Goal: Information Seeking & Learning: Learn about a topic

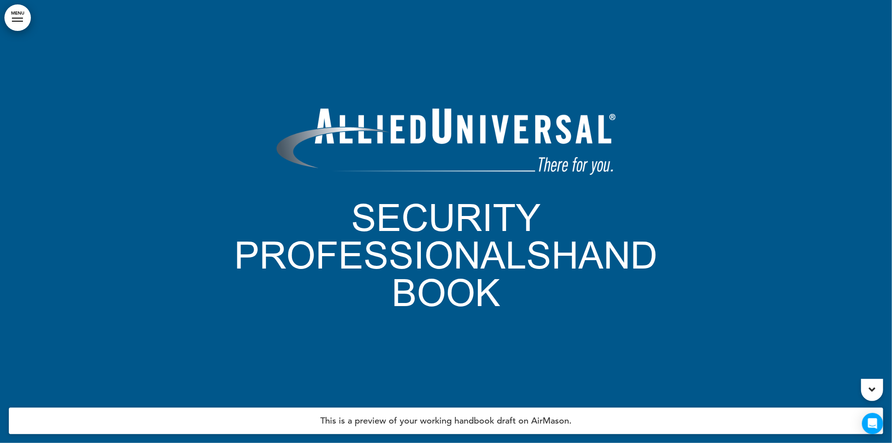
click at [18, 22] on link "MENU" at bounding box center [17, 17] width 26 height 26
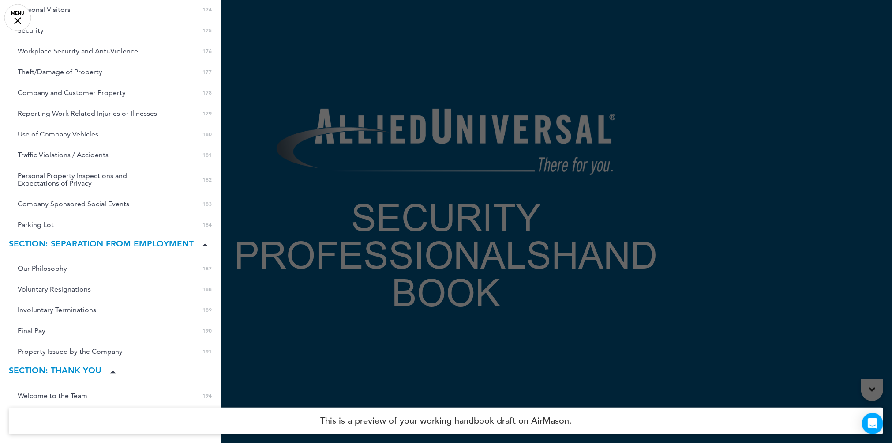
scroll to position [3531, 0]
click at [273, 191] on div at bounding box center [446, 221] width 892 height 443
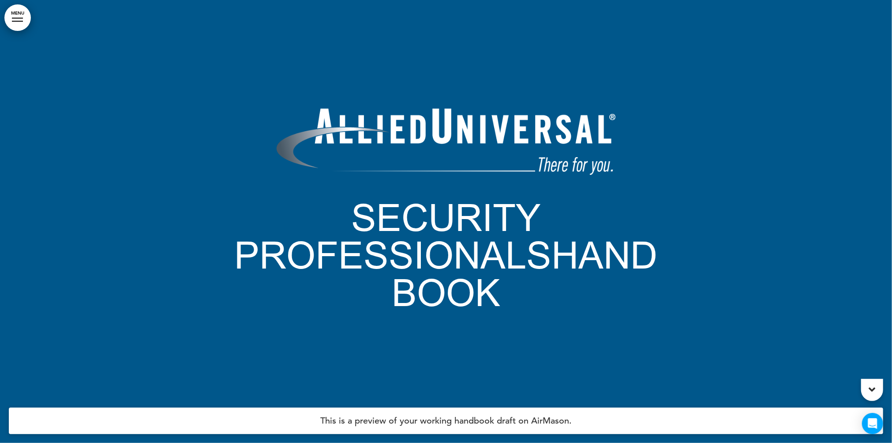
click at [18, 19] on link "MENU" at bounding box center [17, 17] width 26 height 26
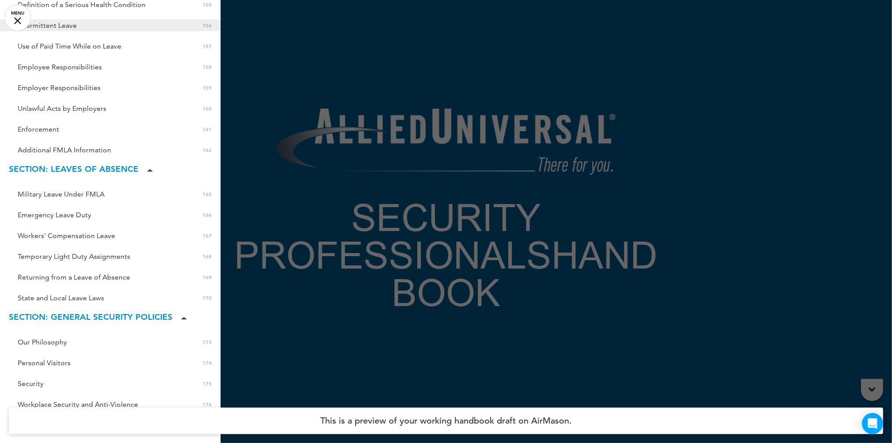
scroll to position [3181, 0]
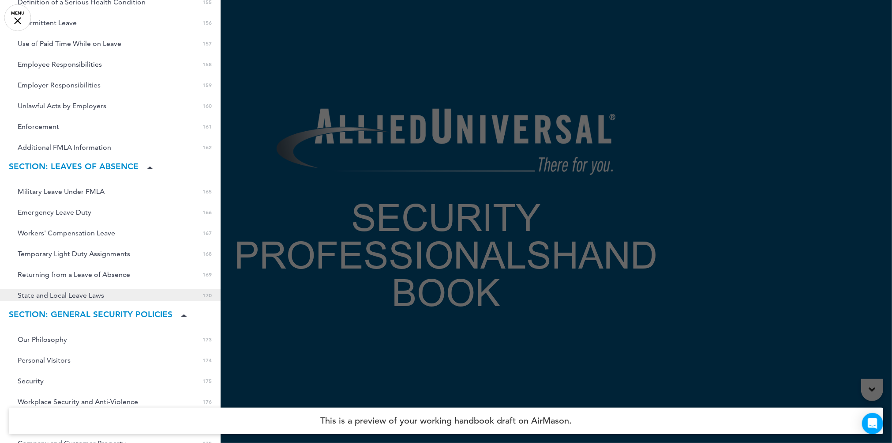
click at [83, 291] on span "State and Local Leave Laws" at bounding box center [61, 295] width 86 height 8
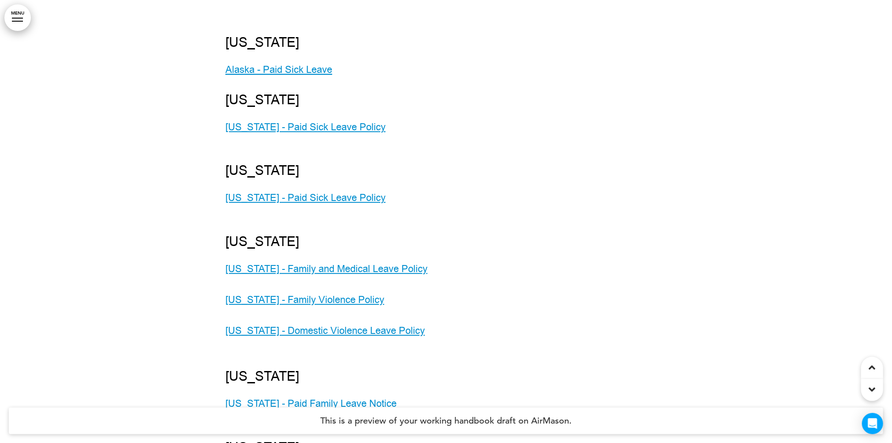
scroll to position [92885, 0]
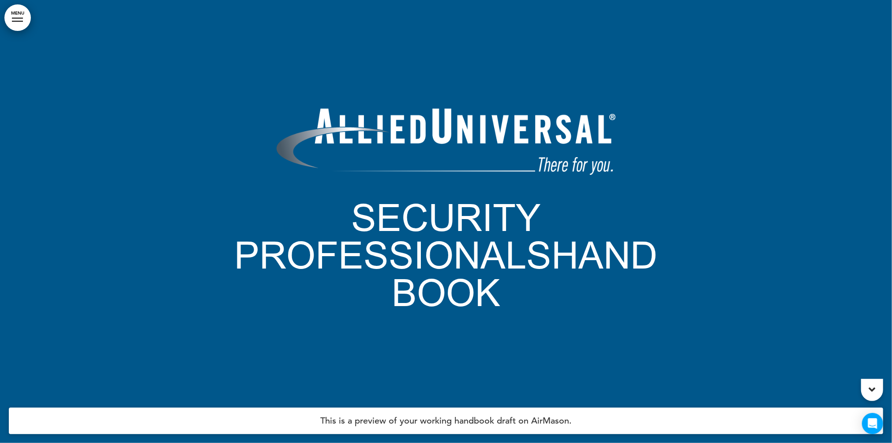
click at [23, 26] on link "MENU" at bounding box center [17, 17] width 26 height 26
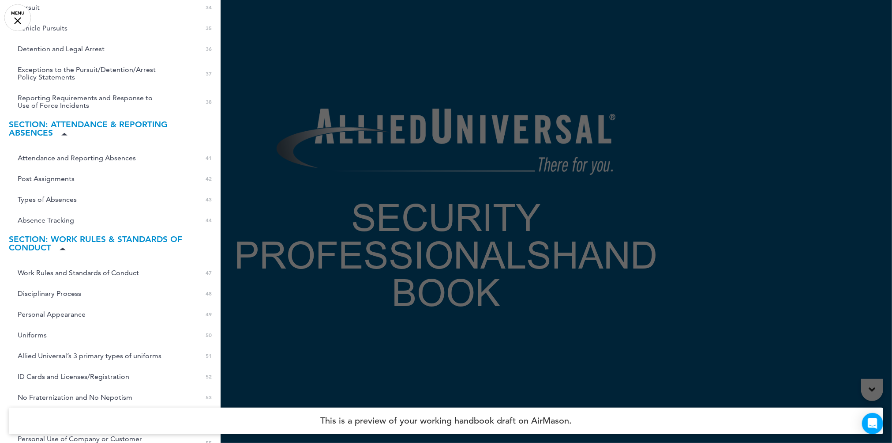
scroll to position [796, 0]
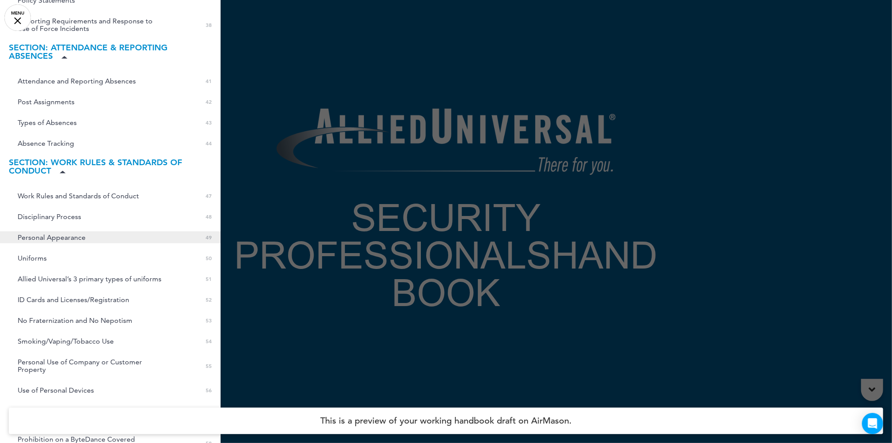
click at [68, 233] on span "Personal Appearance" at bounding box center [52, 237] width 68 height 8
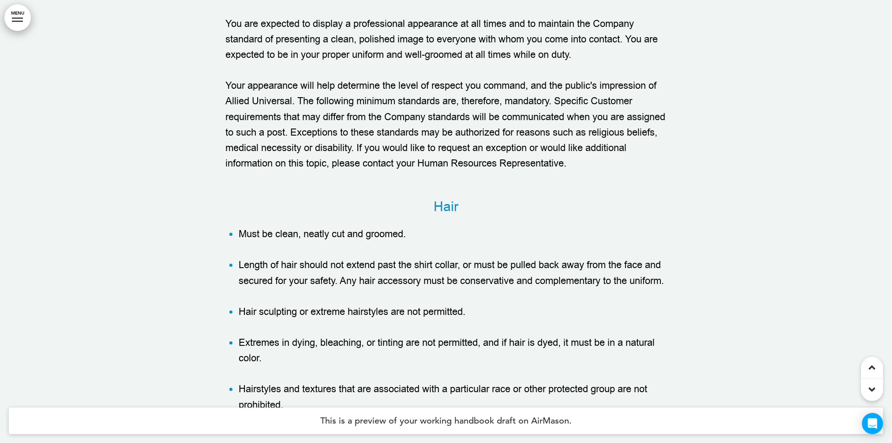
scroll to position [27701, 0]
click at [24, 22] on link "MENU" at bounding box center [17, 17] width 26 height 26
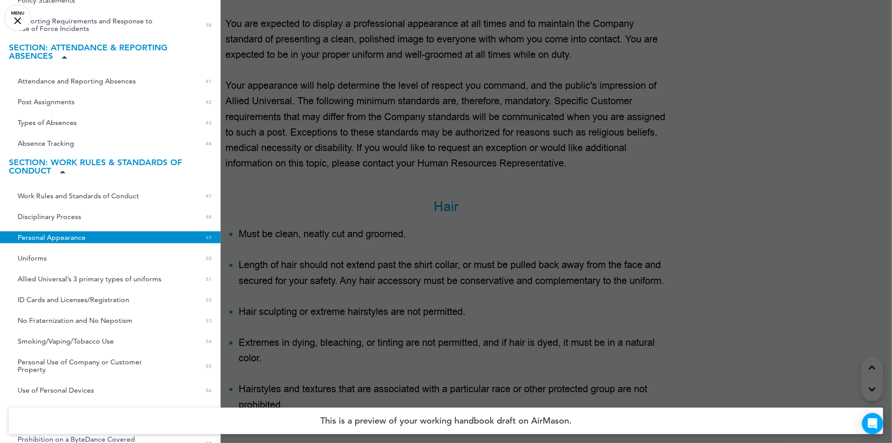
click at [402, 207] on div at bounding box center [446, 221] width 892 height 443
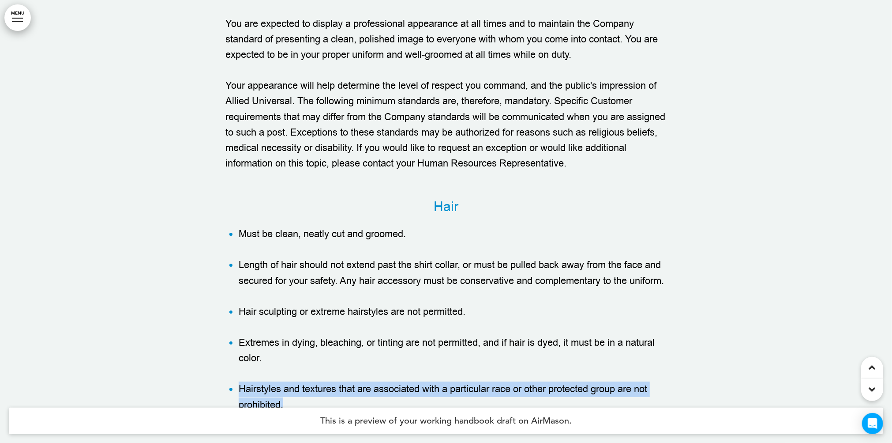
drag, startPoint x: 287, startPoint y: 327, endPoint x: 236, endPoint y: 312, distance: 53.6
click at [236, 312] on ul "Must be clean, neatly cut and groomed. Length of hair should not extend past th…" at bounding box center [445, 319] width 441 height 186
copy li "Hairstyles and textures that are associated with a particular race or other pro…"
